Goal: Information Seeking & Learning: Learn about a topic

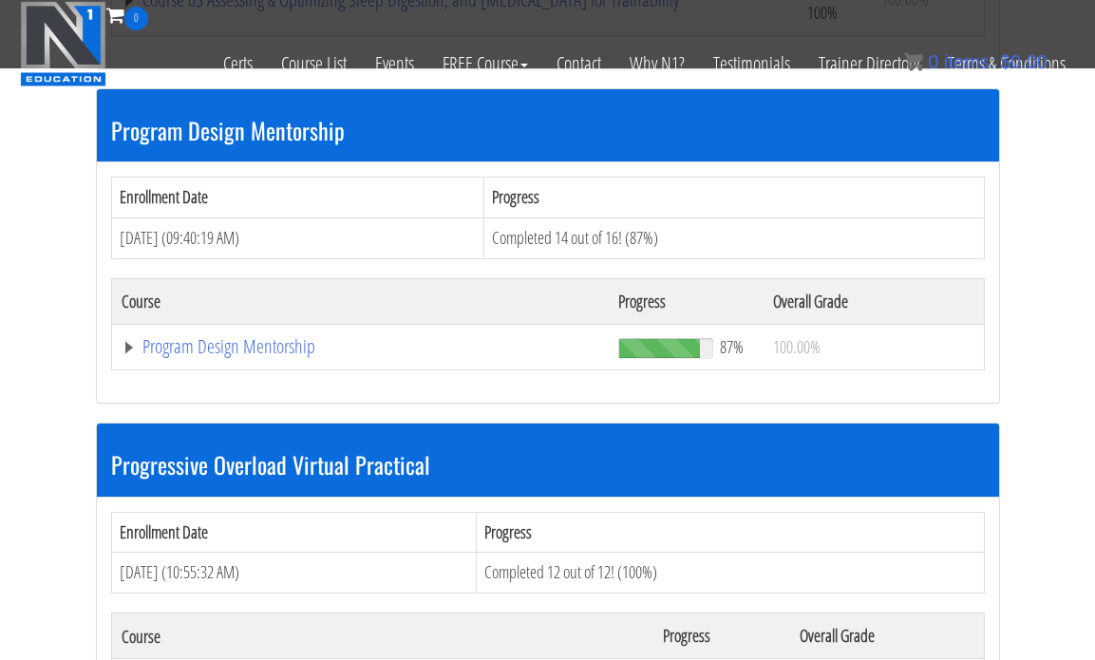
scroll to position [1993, 0]
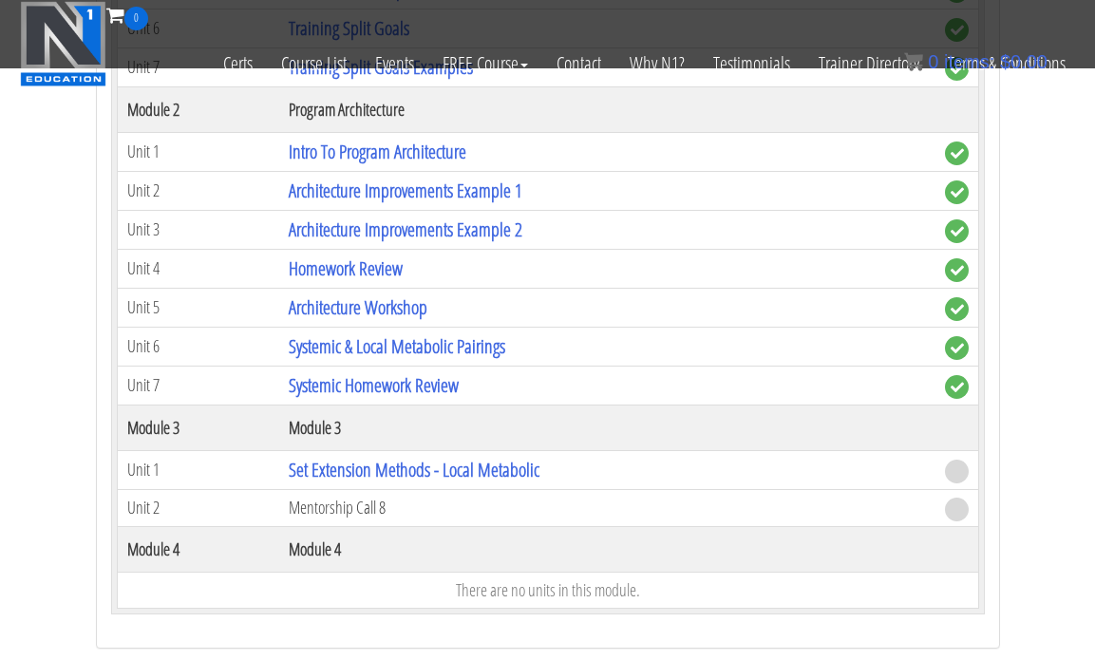
scroll to position [2575, 0]
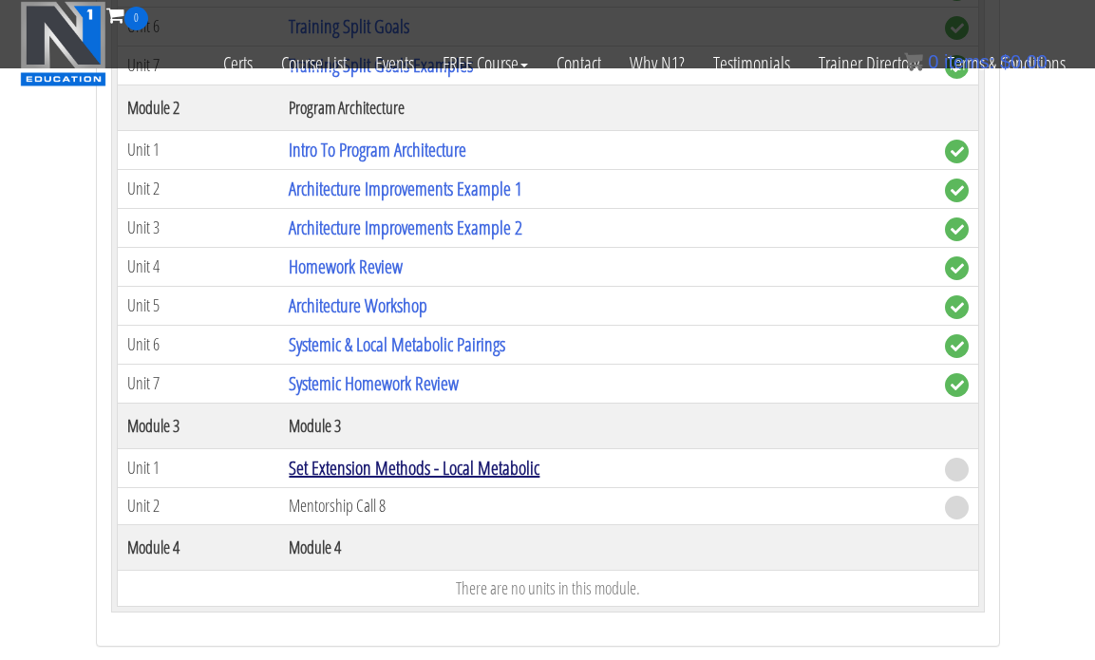
click at [343, 472] on link "Set Extension Methods - Local Metabolic" at bounding box center [414, 468] width 251 height 26
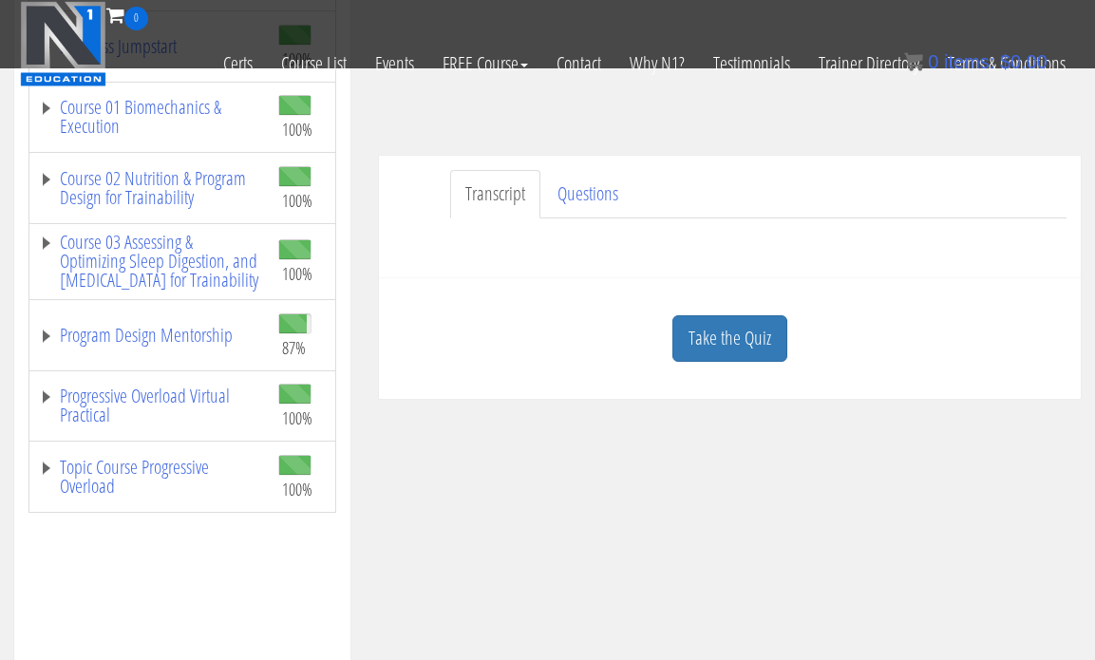
scroll to position [362, 0]
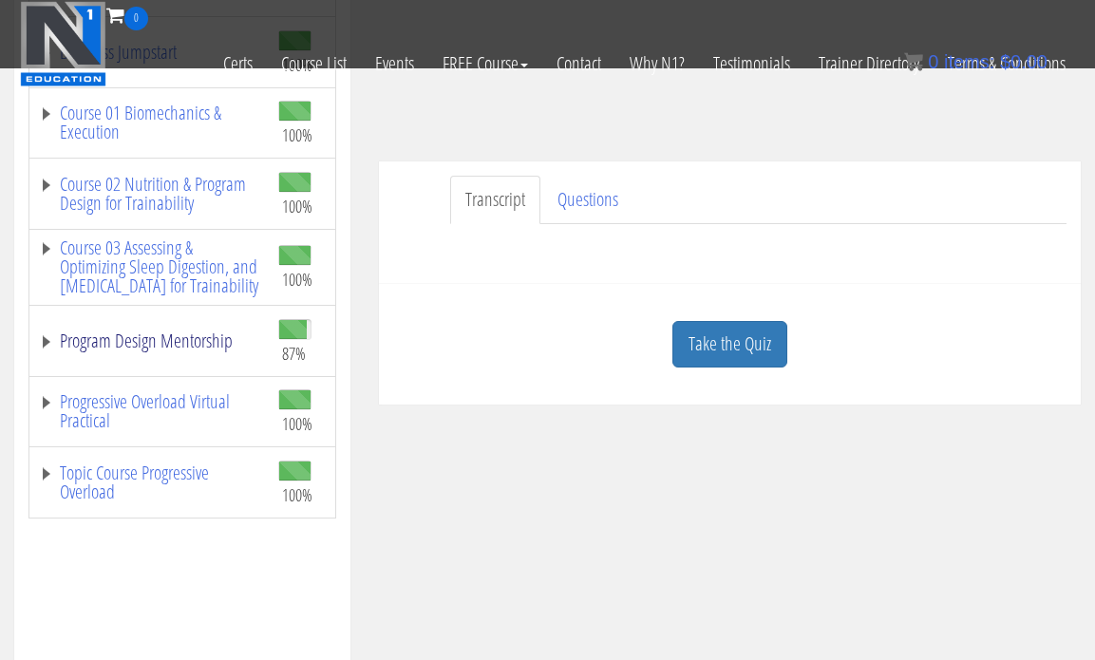
click at [189, 350] on link "Program Design Mentorship" at bounding box center [149, 340] width 220 height 19
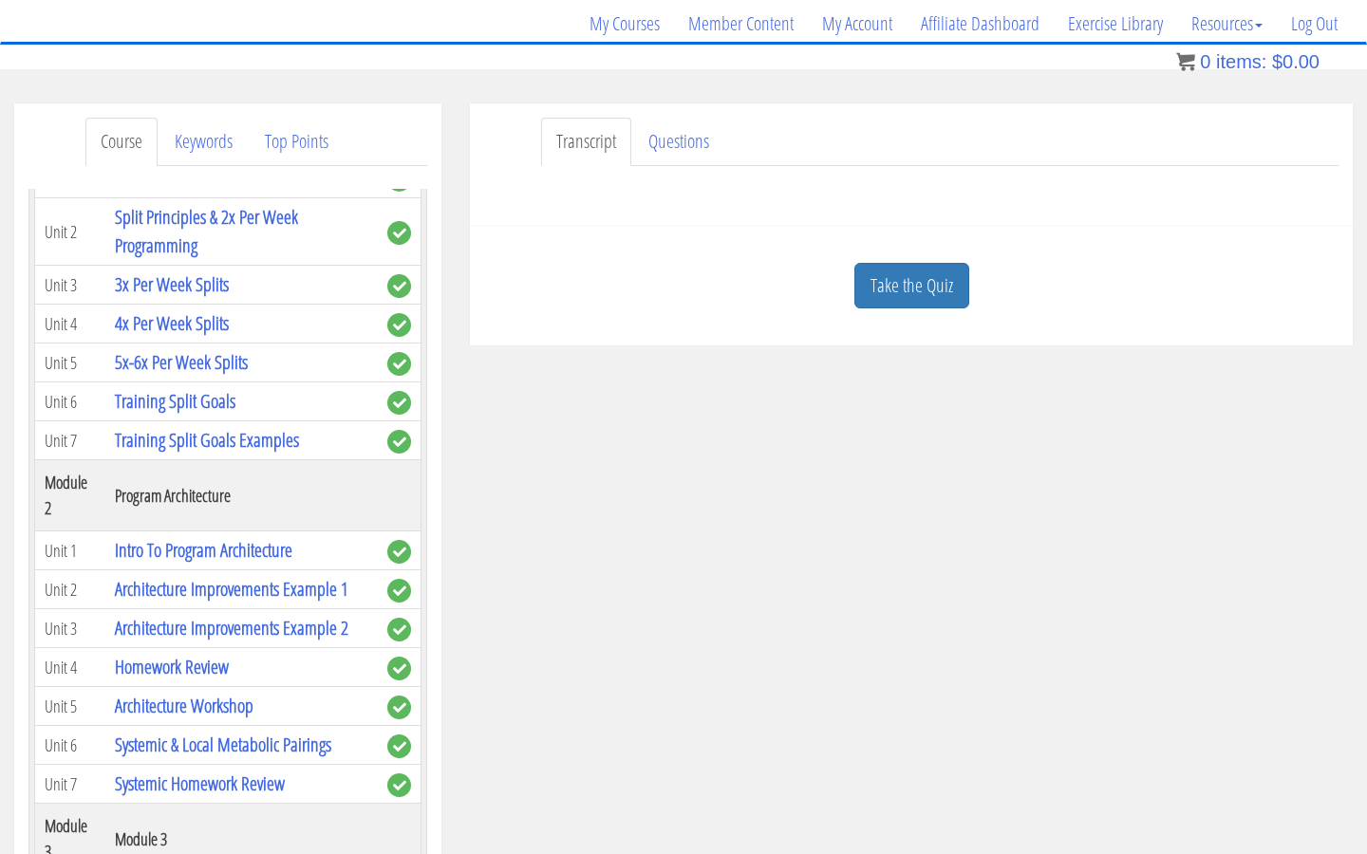
scroll to position [564, 0]
